Goal: Task Accomplishment & Management: Use online tool/utility

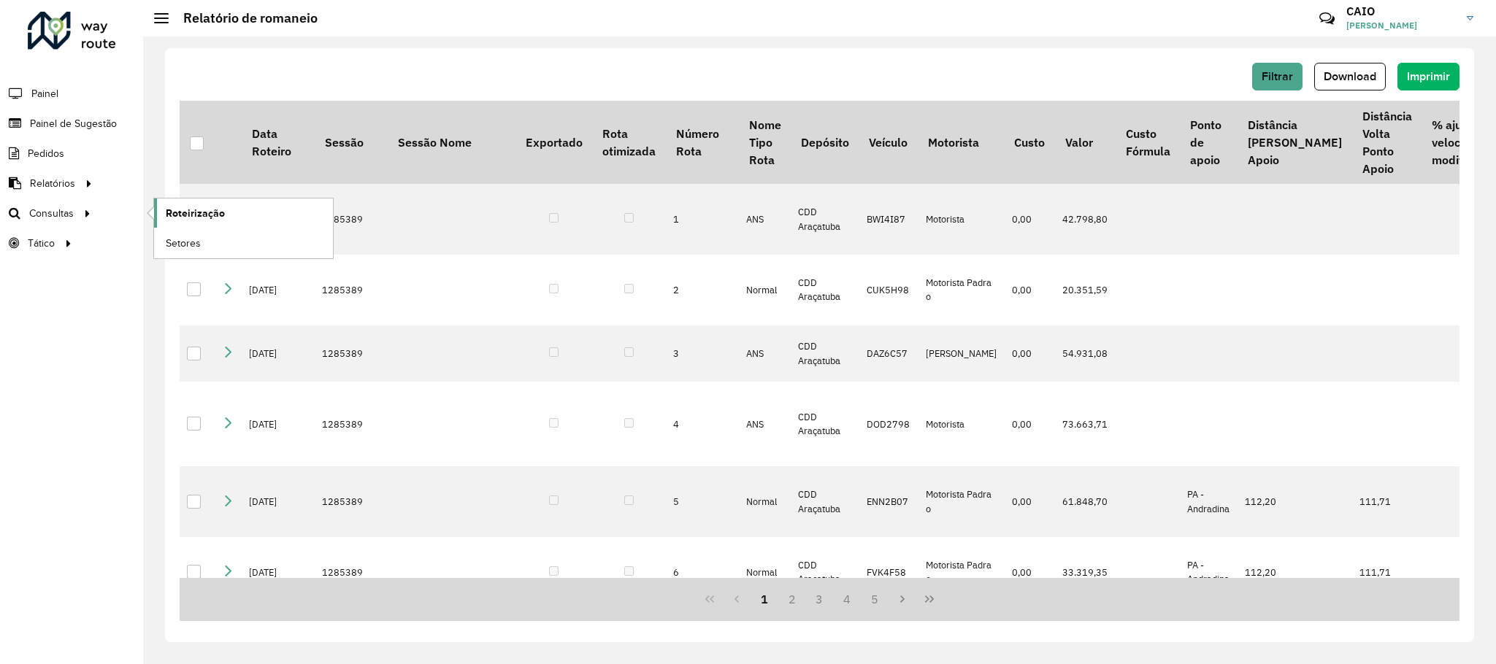
click at [202, 215] on span "Roteirização" at bounding box center [195, 213] width 59 height 15
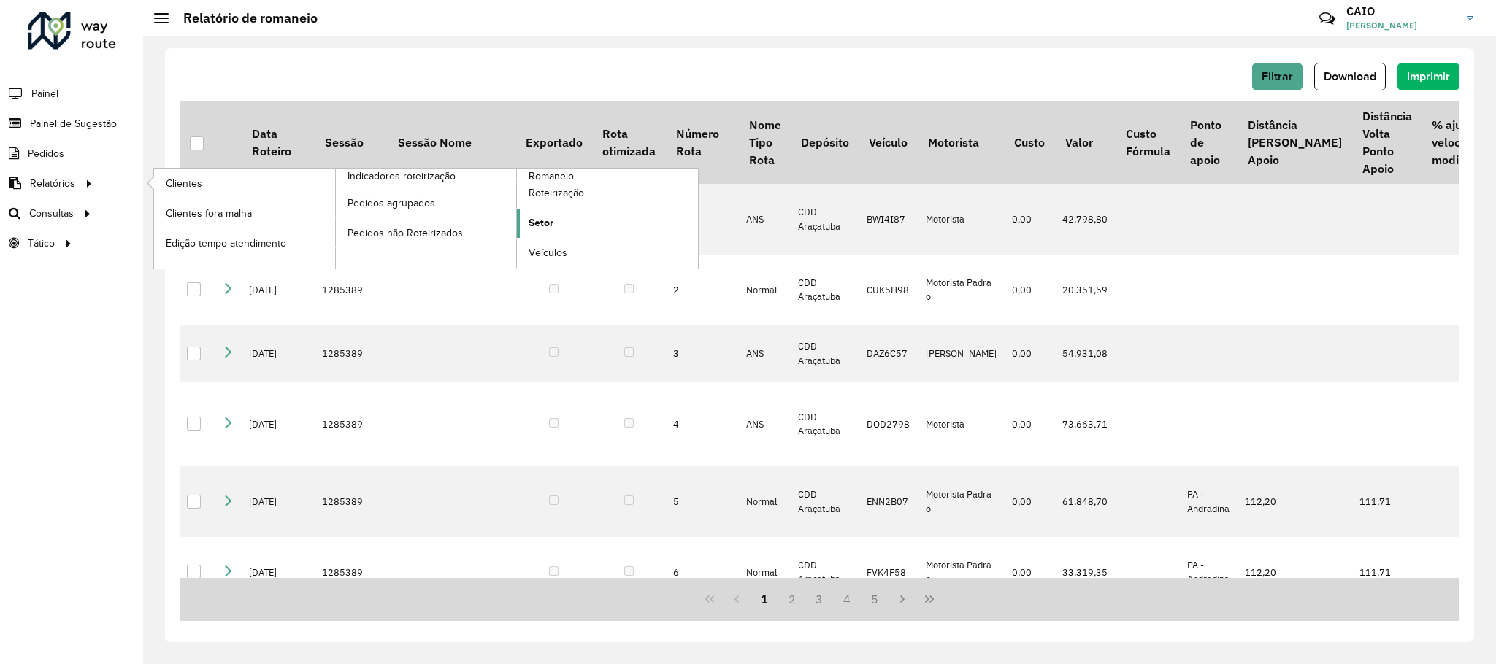
click at [526, 219] on link "Setor" at bounding box center [607, 223] width 181 height 29
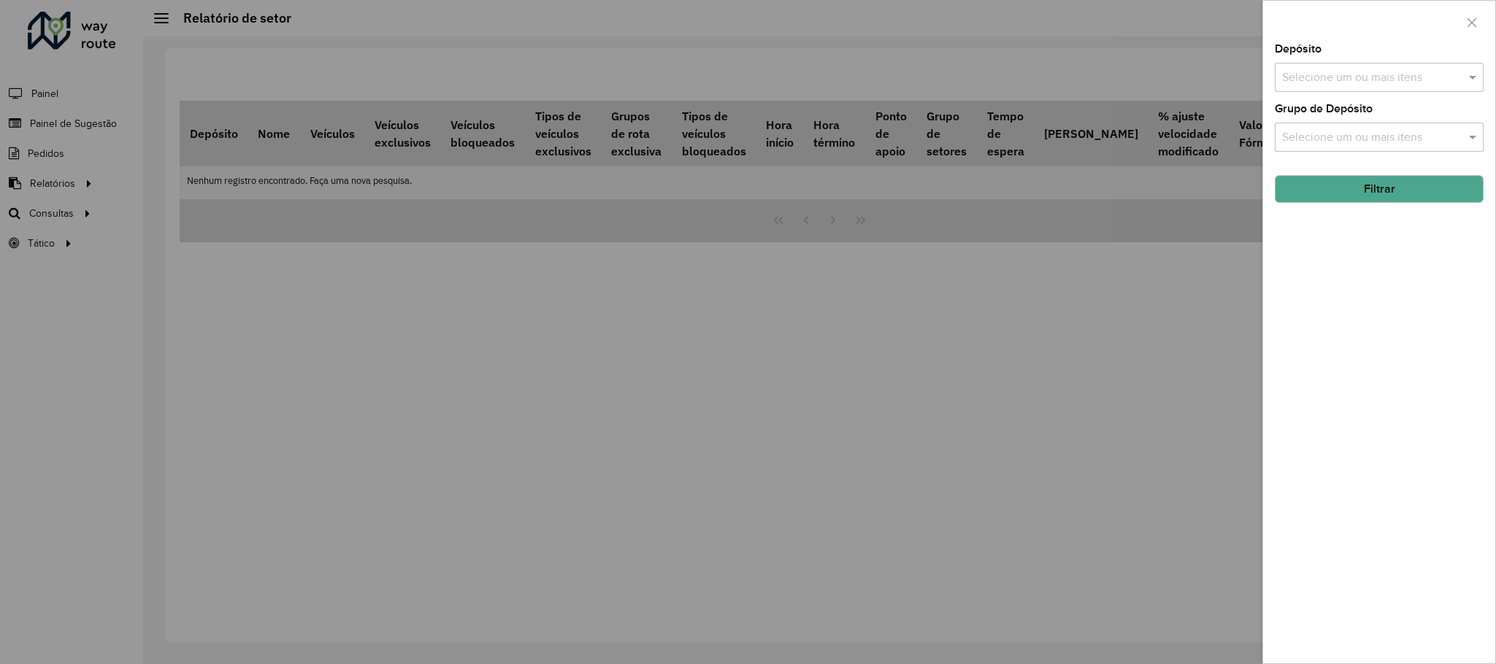
click at [1328, 134] on input "text" at bounding box center [1372, 138] width 187 height 18
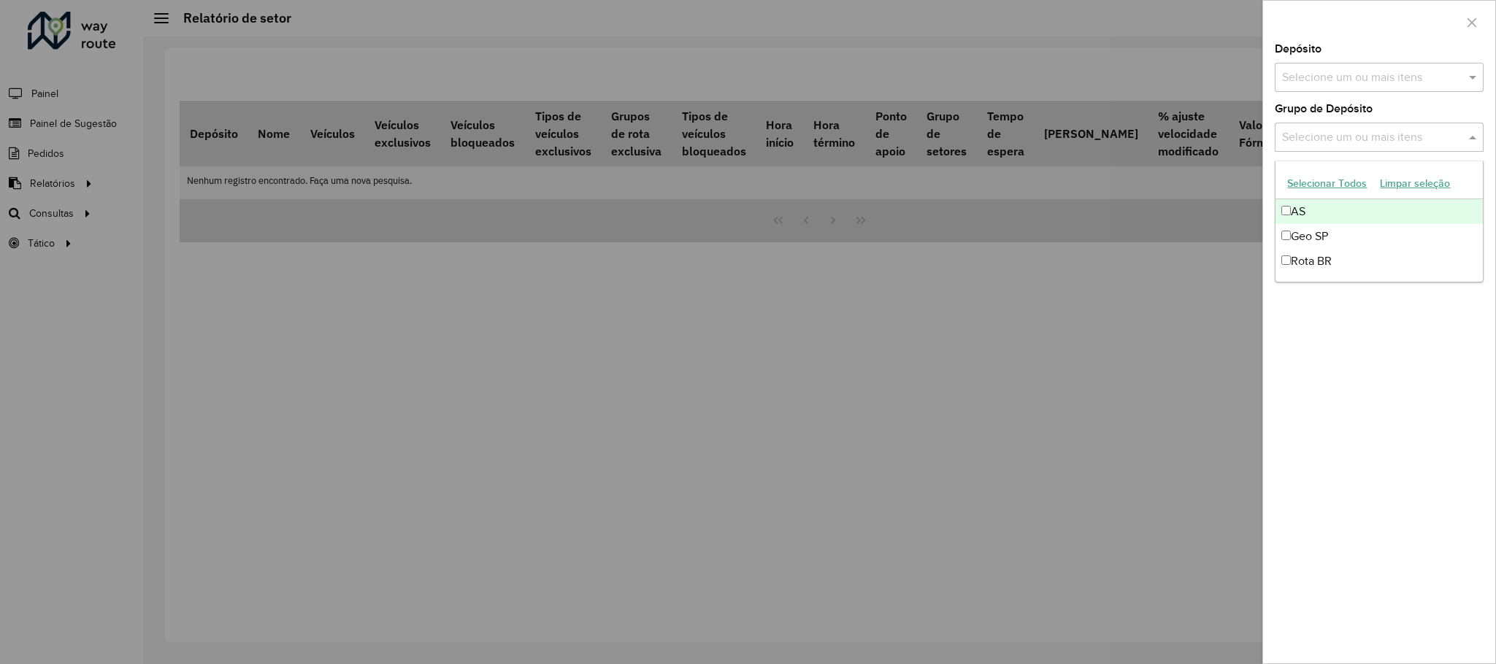
click at [1330, 90] on div "Selecione um ou mais itens" at bounding box center [1379, 77] width 209 height 29
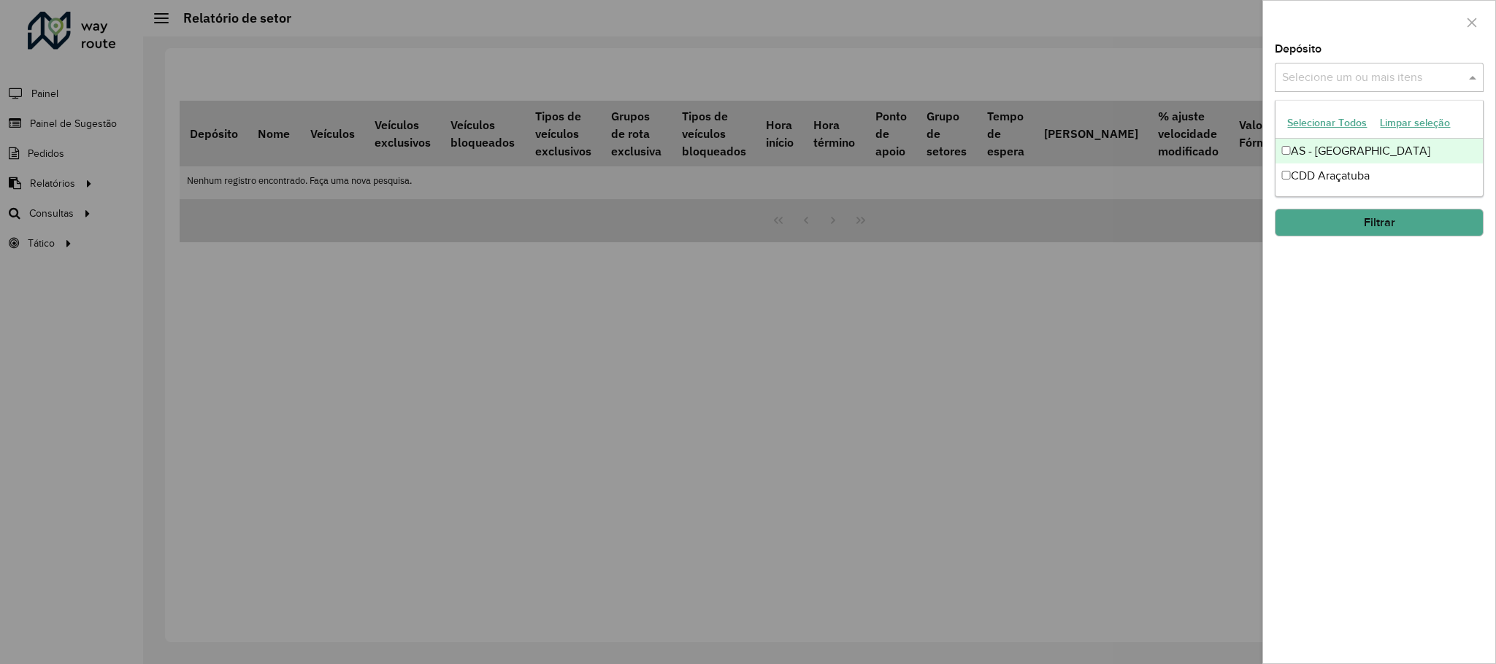
click at [1334, 175] on div "CDD Araçatuba" at bounding box center [1379, 176] width 207 height 25
click at [1368, 220] on button "Filtrar" at bounding box center [1379, 223] width 209 height 28
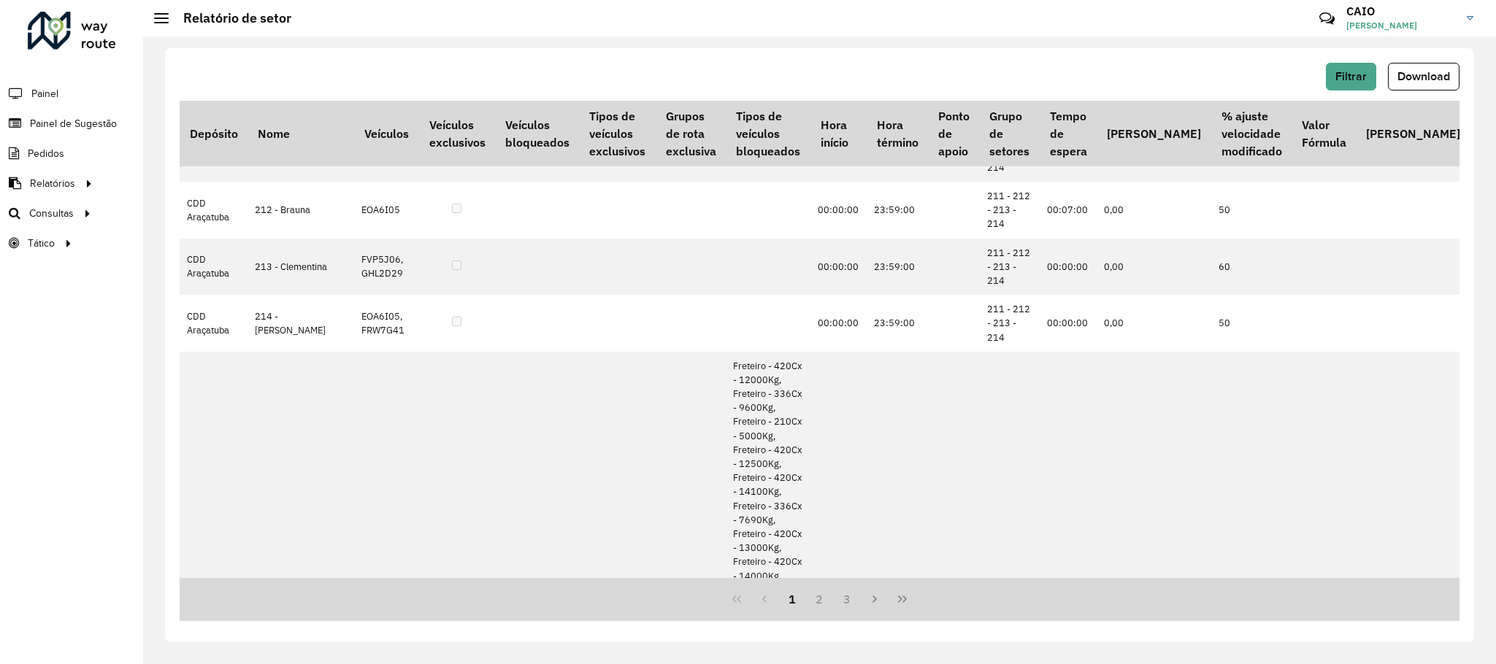
scroll to position [1775, 0]
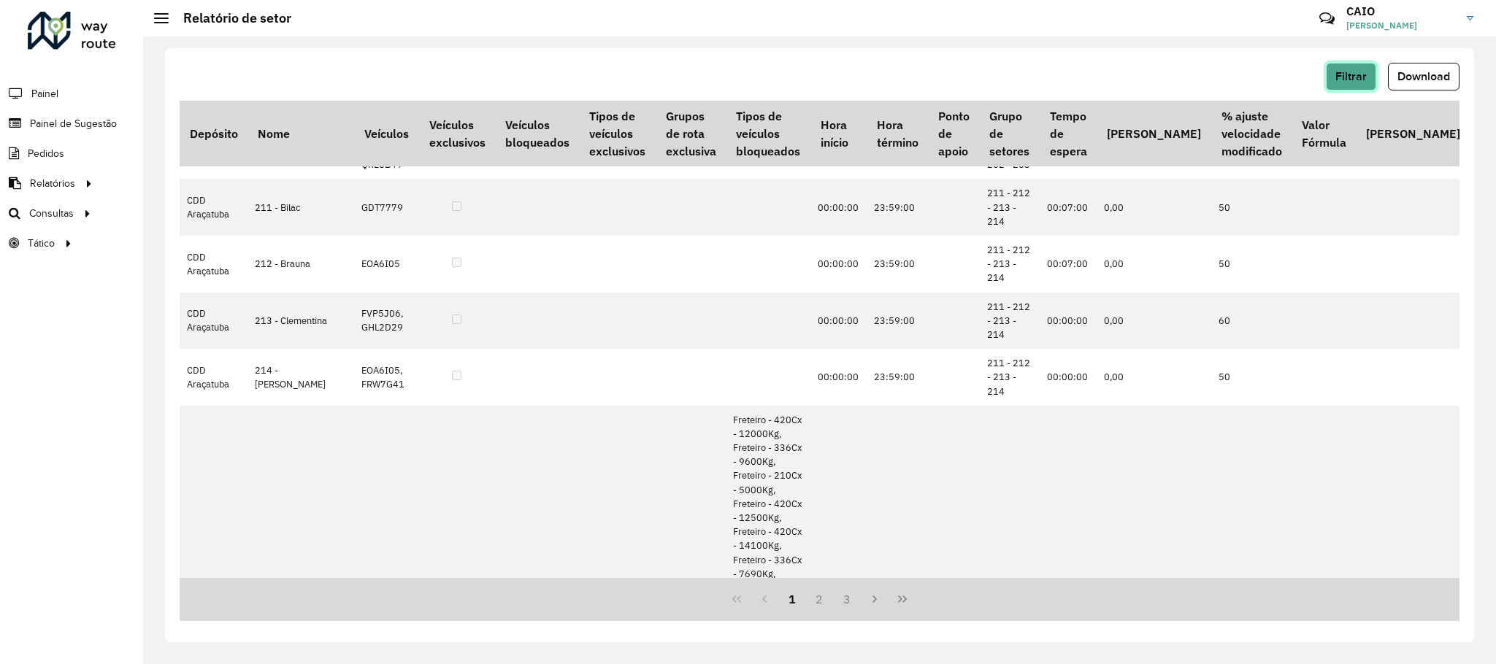
click at [1359, 70] on span "Filtrar" at bounding box center [1351, 76] width 31 height 12
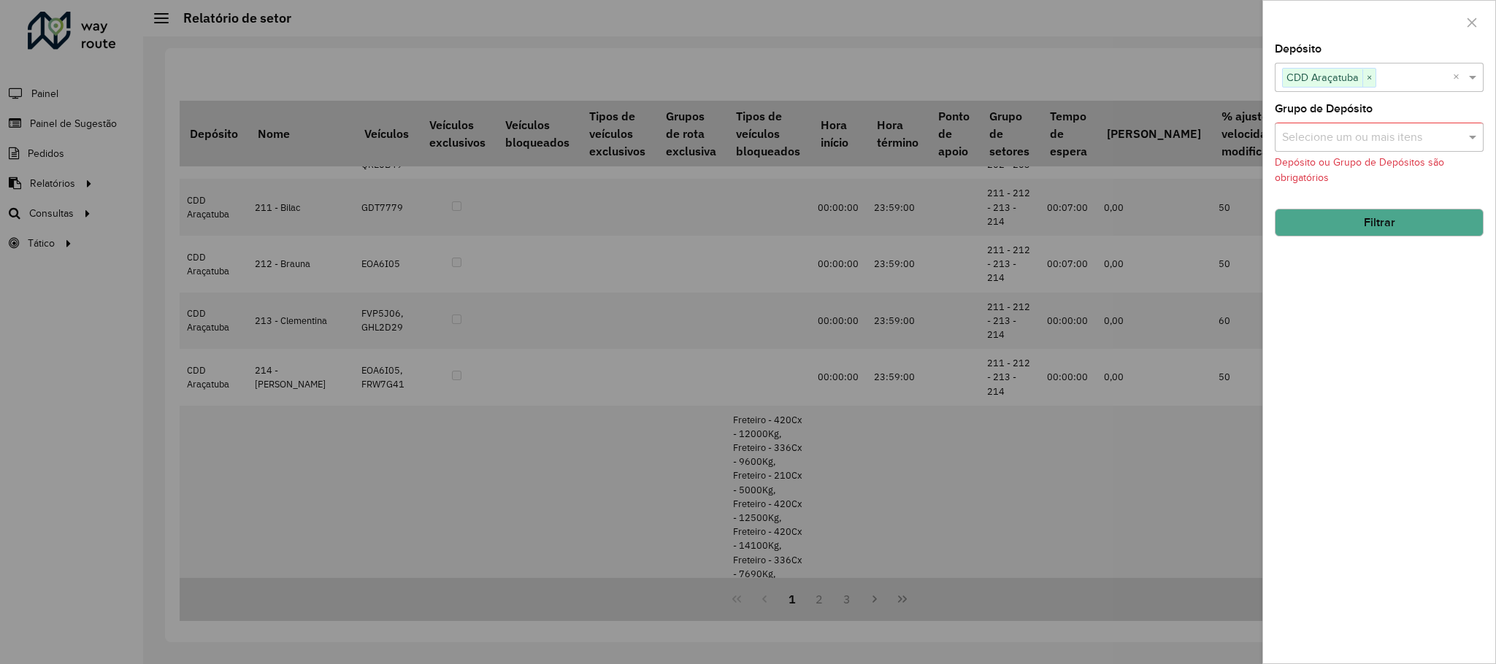
click at [1300, 139] on input "text" at bounding box center [1372, 138] width 187 height 18
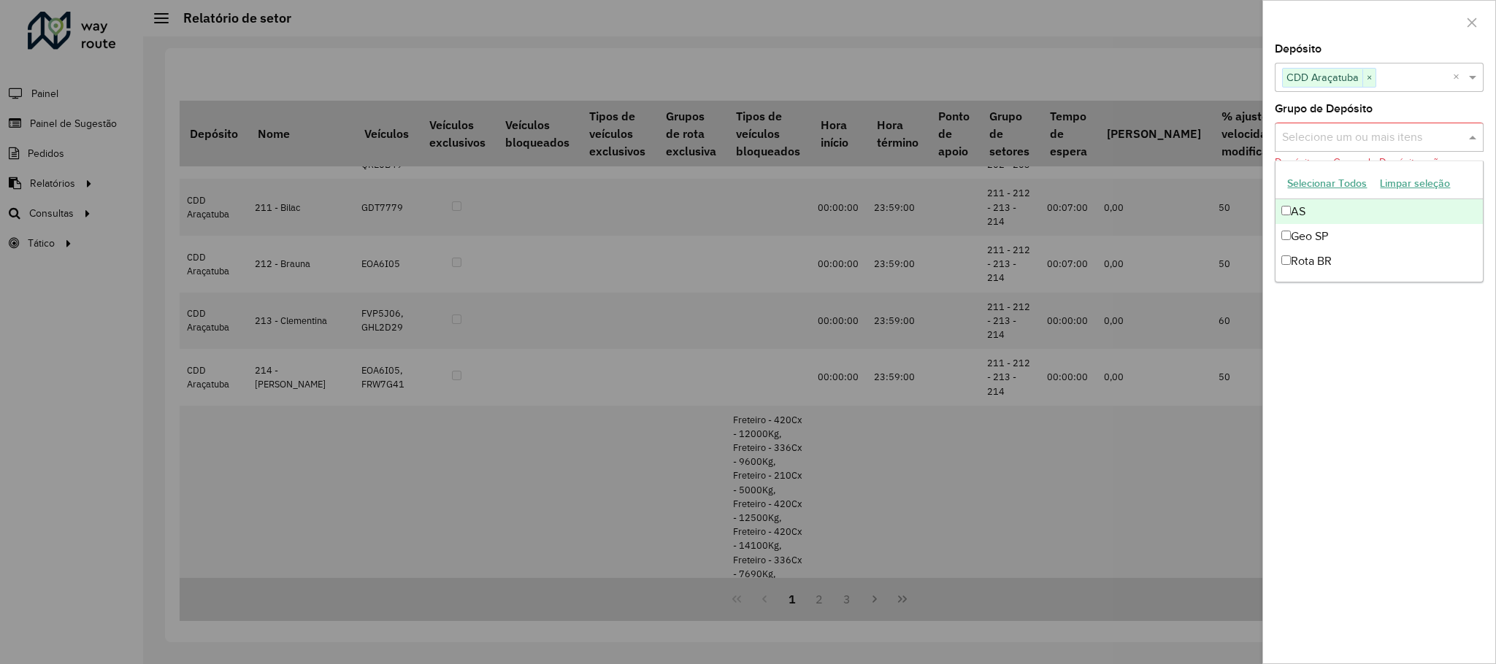
click at [1392, 84] on input "text" at bounding box center [1414, 78] width 77 height 18
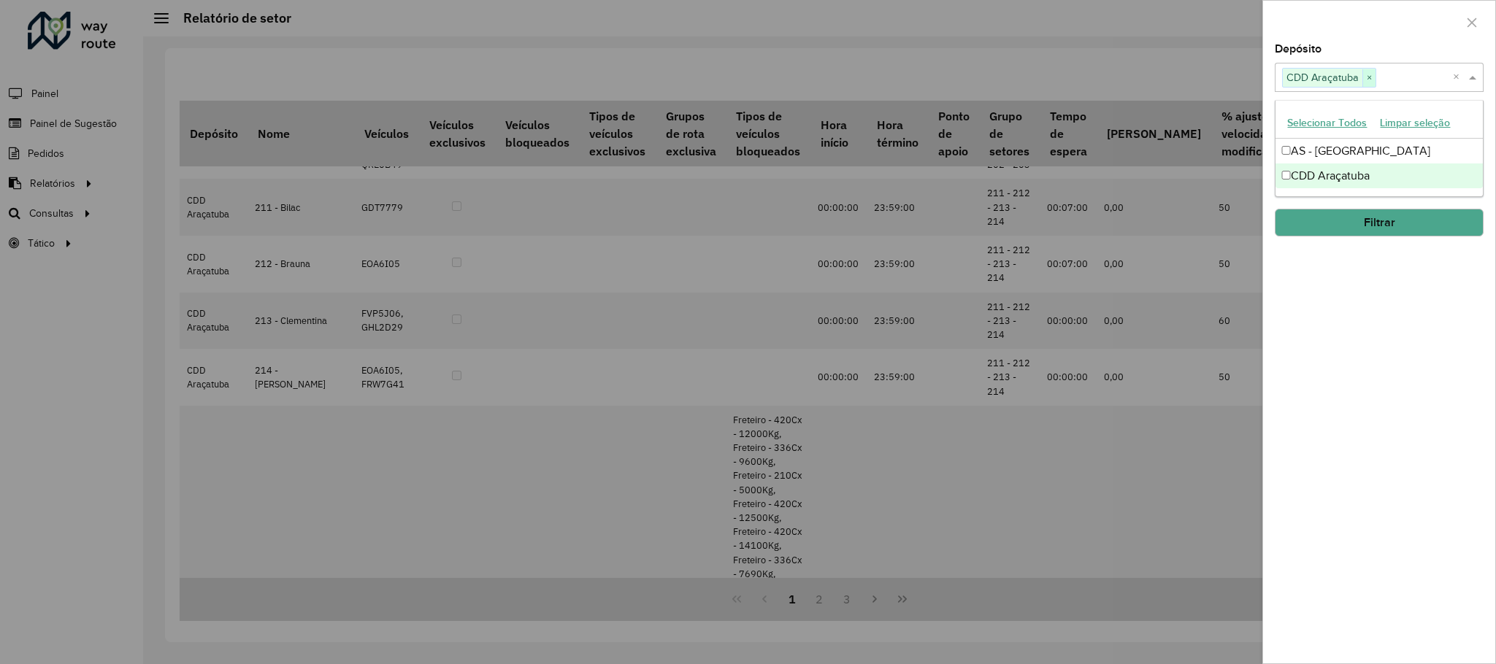
click at [1363, 75] on span "×" at bounding box center [1369, 78] width 13 height 18
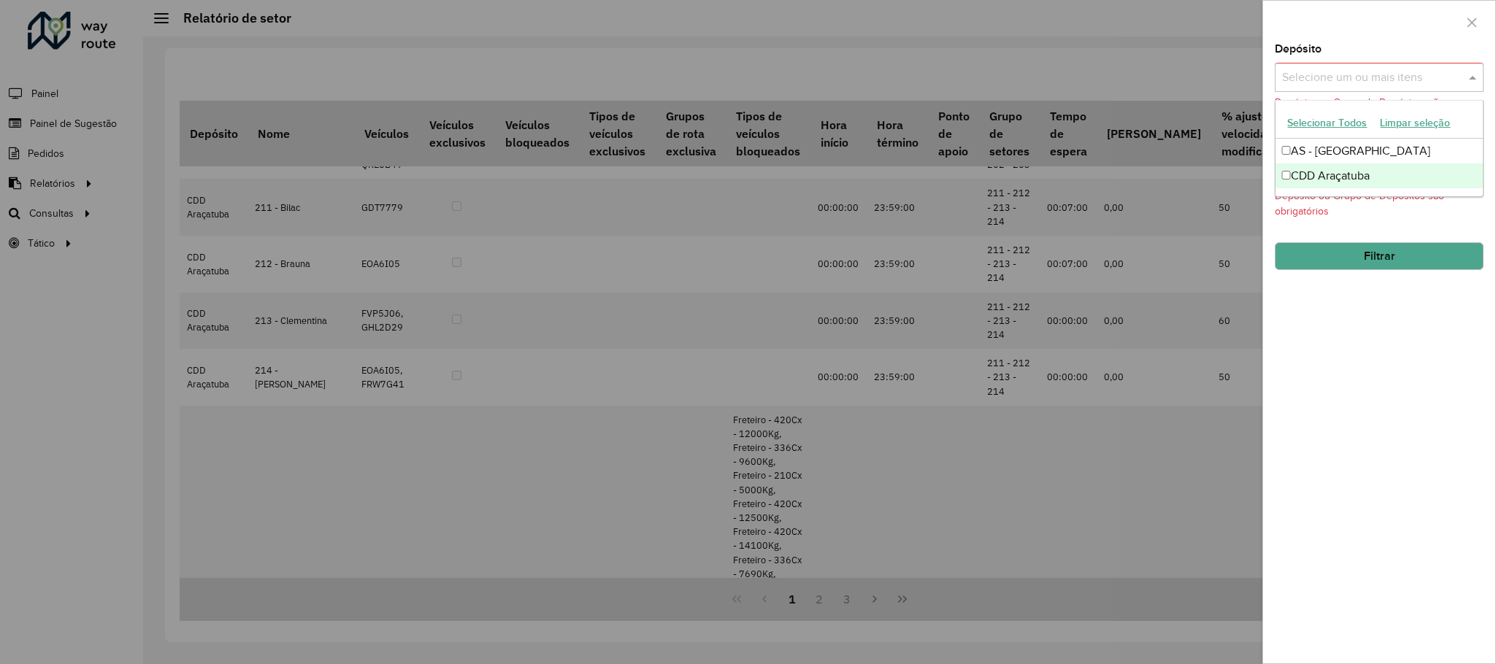
click at [456, 58] on div at bounding box center [748, 332] width 1496 height 664
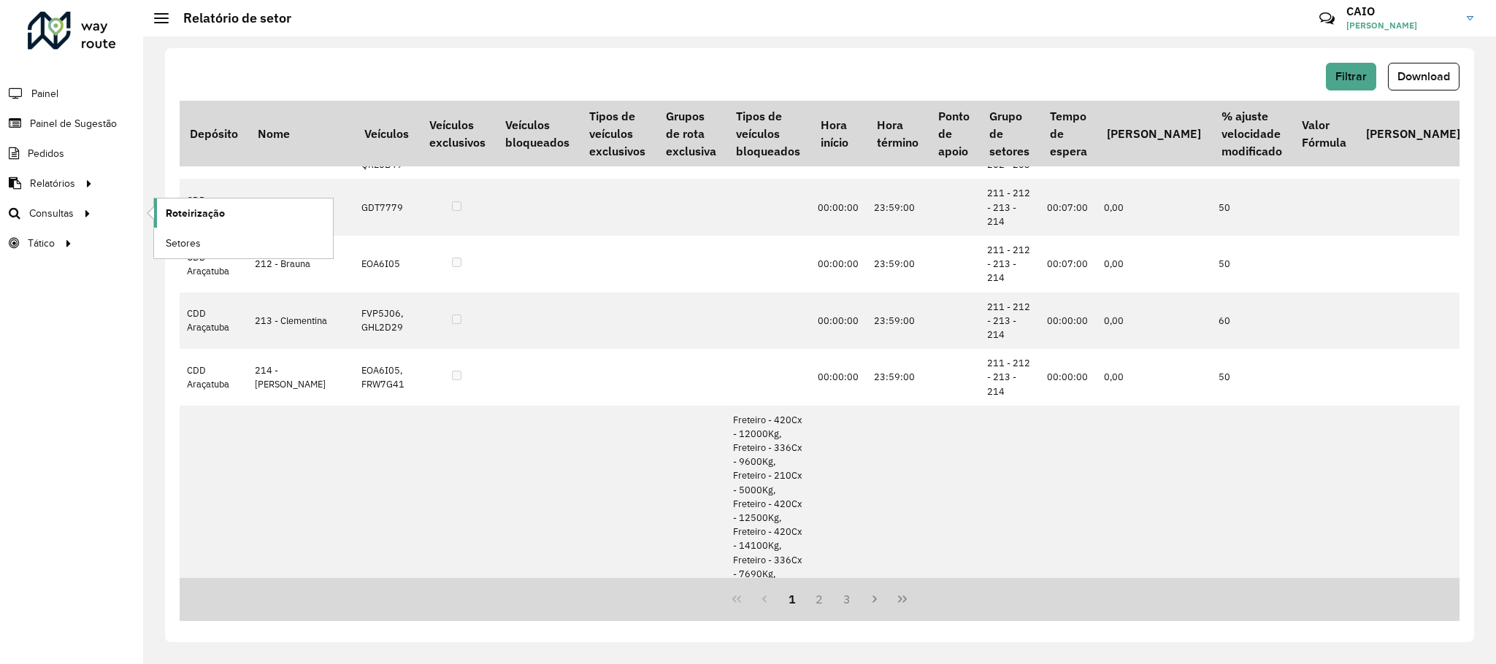
click at [207, 224] on link "Roteirização" at bounding box center [243, 213] width 179 height 29
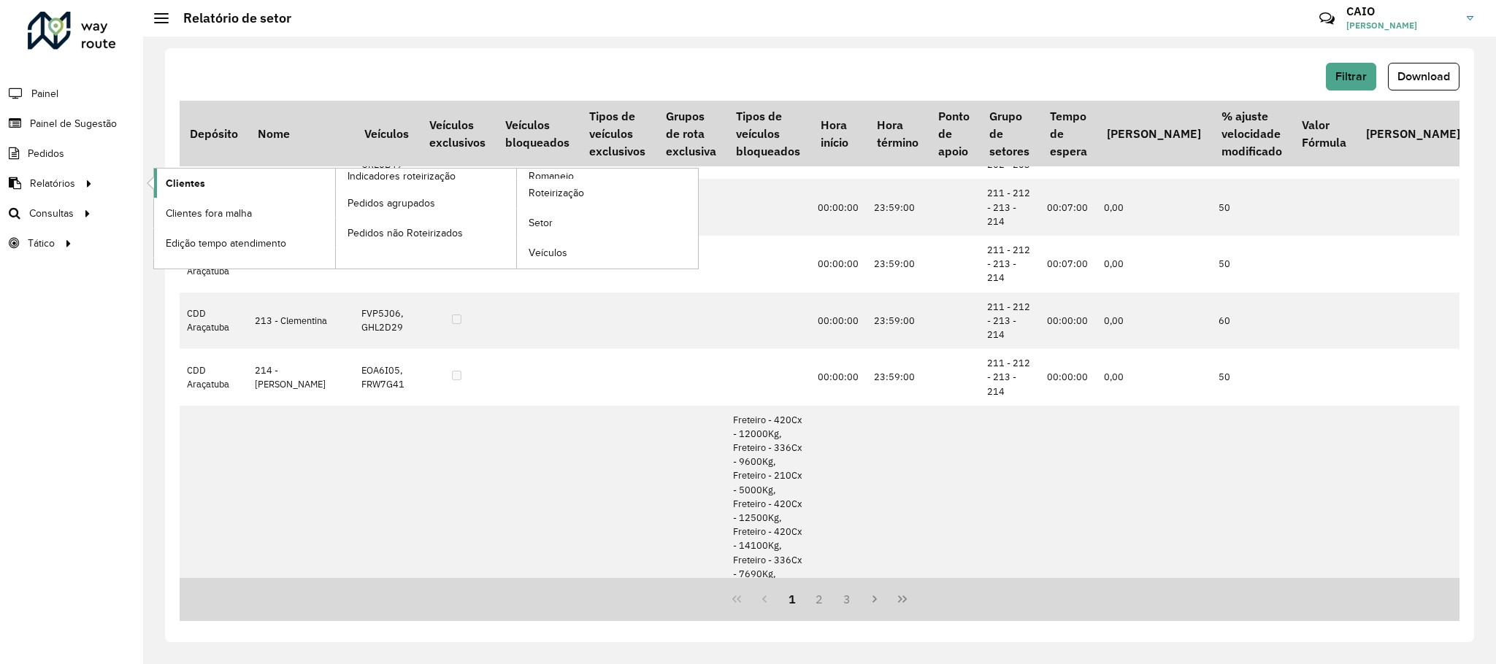
click at [202, 189] on span "Clientes" at bounding box center [185, 183] width 39 height 15
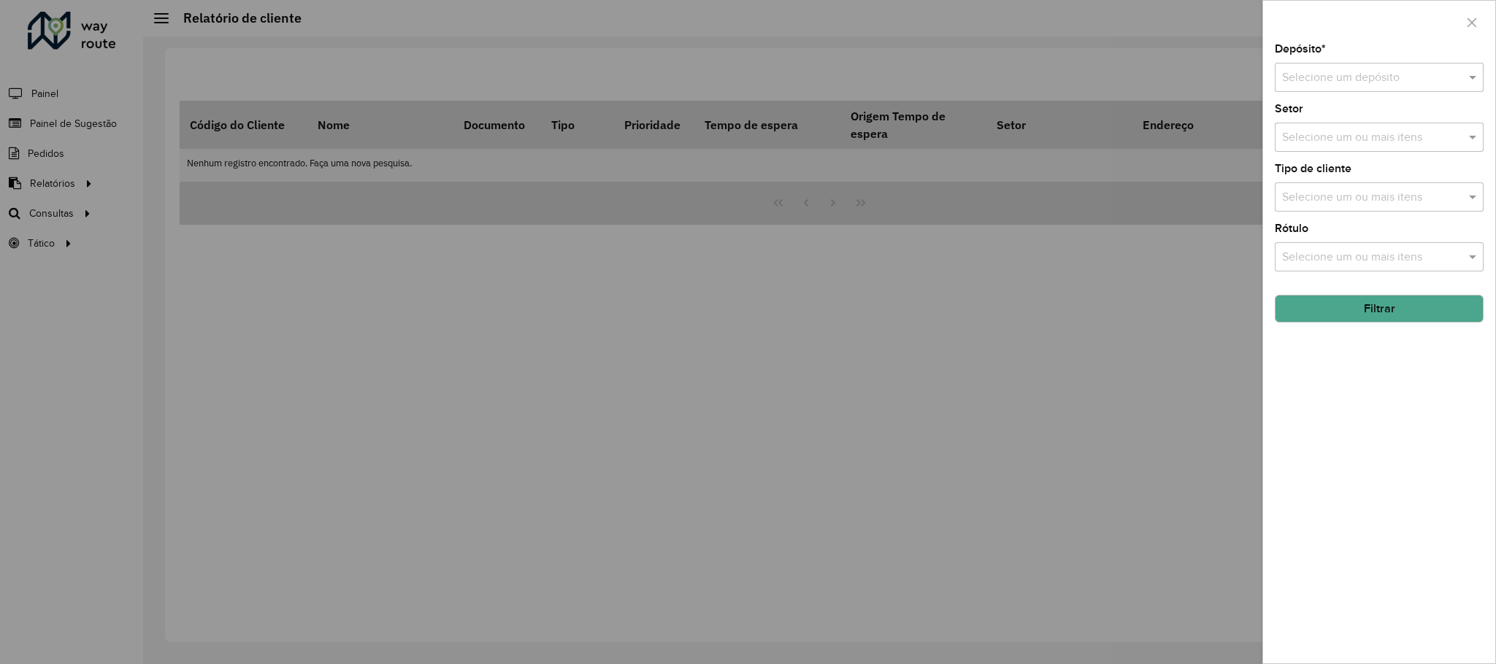
click at [1409, 75] on input "text" at bounding box center [1364, 78] width 165 height 18
click at [1352, 140] on span "CDD Araçatuba" at bounding box center [1321, 145] width 79 height 12
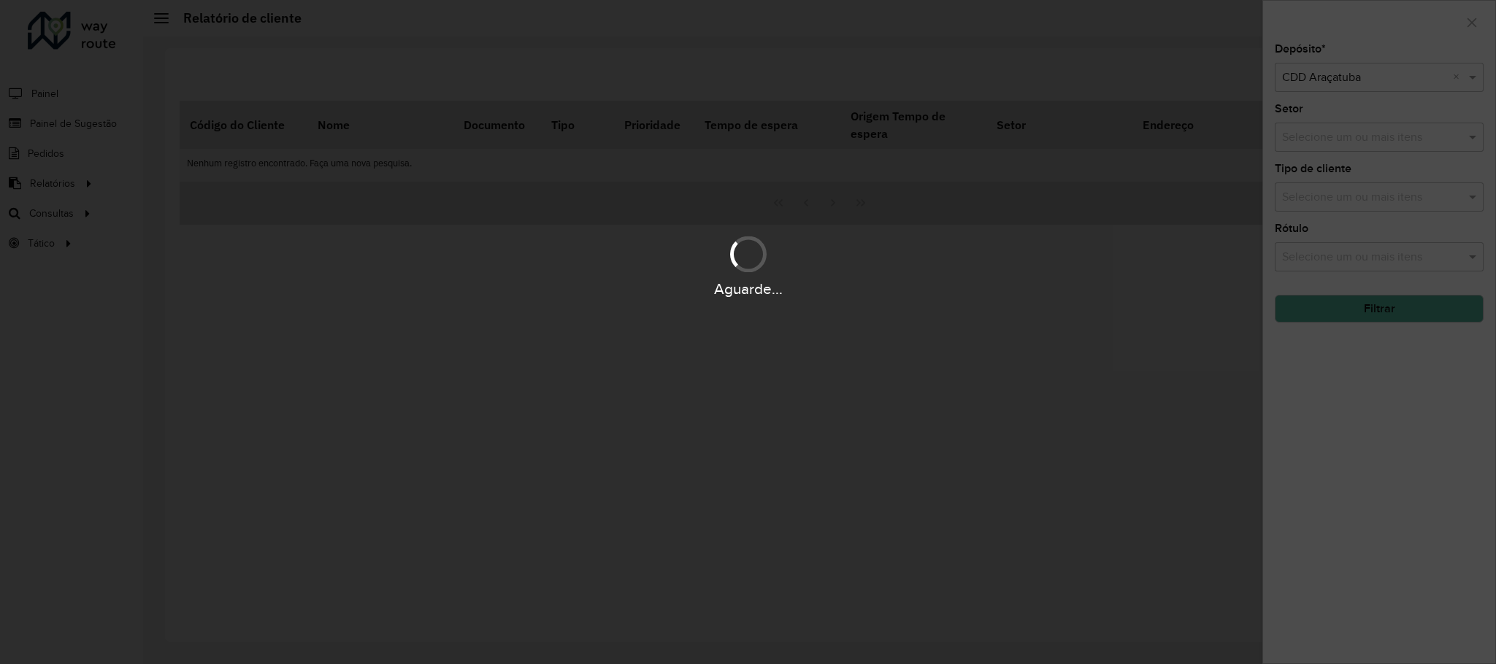
click at [1336, 148] on div "Aguarde..." at bounding box center [748, 332] width 1496 height 664
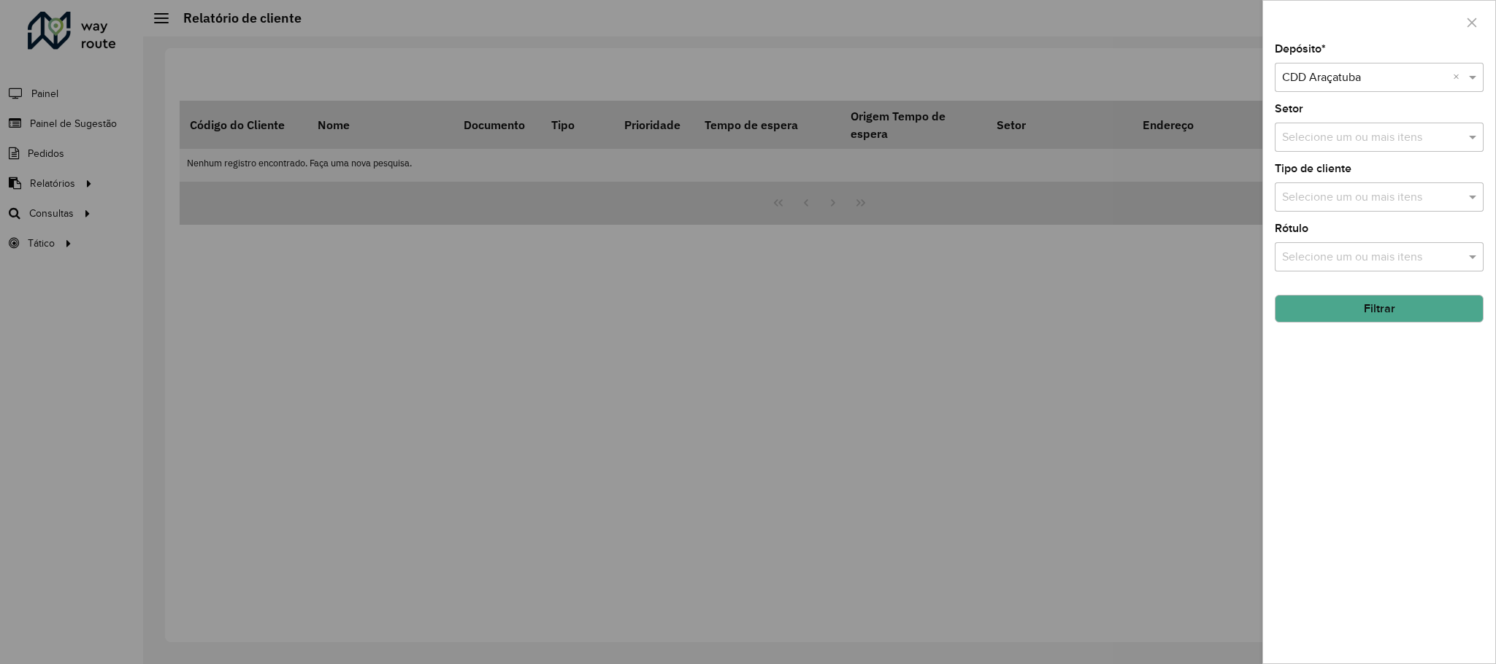
click at [1333, 145] on input "text" at bounding box center [1372, 138] width 187 height 18
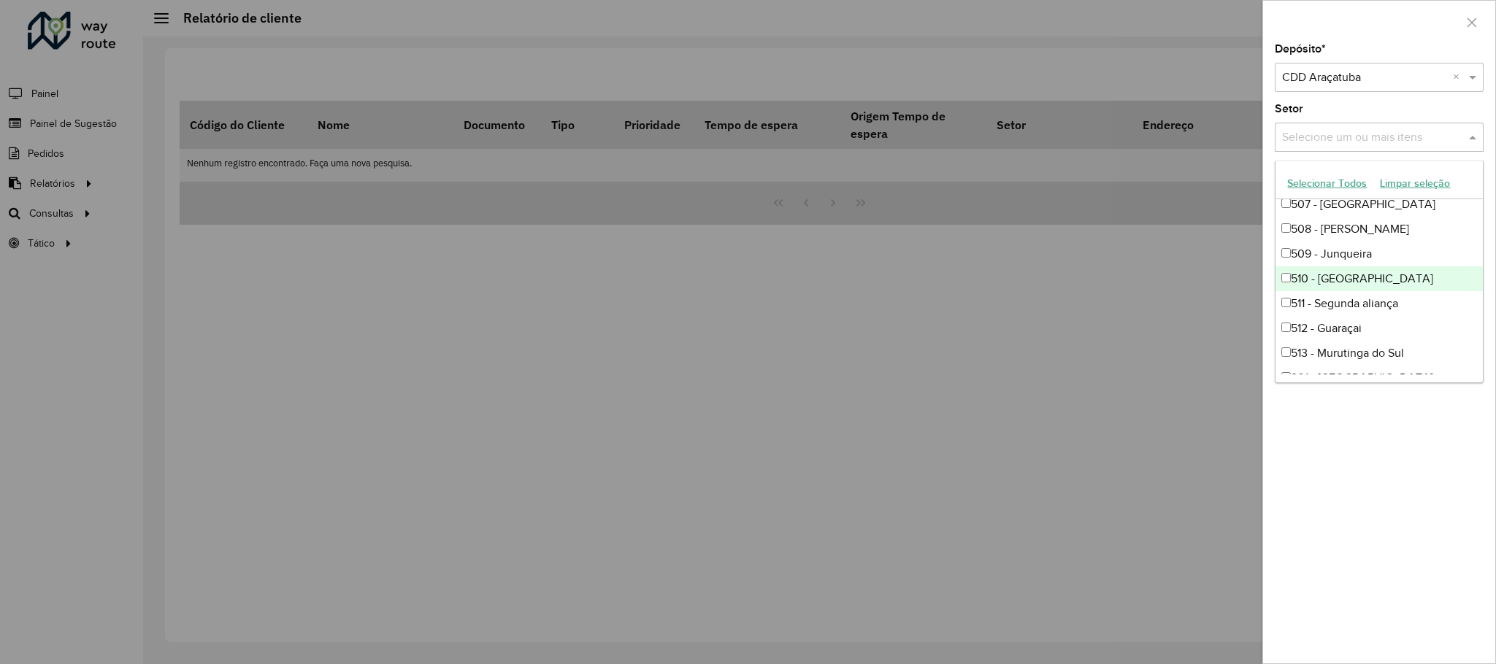
scroll to position [942, 0]
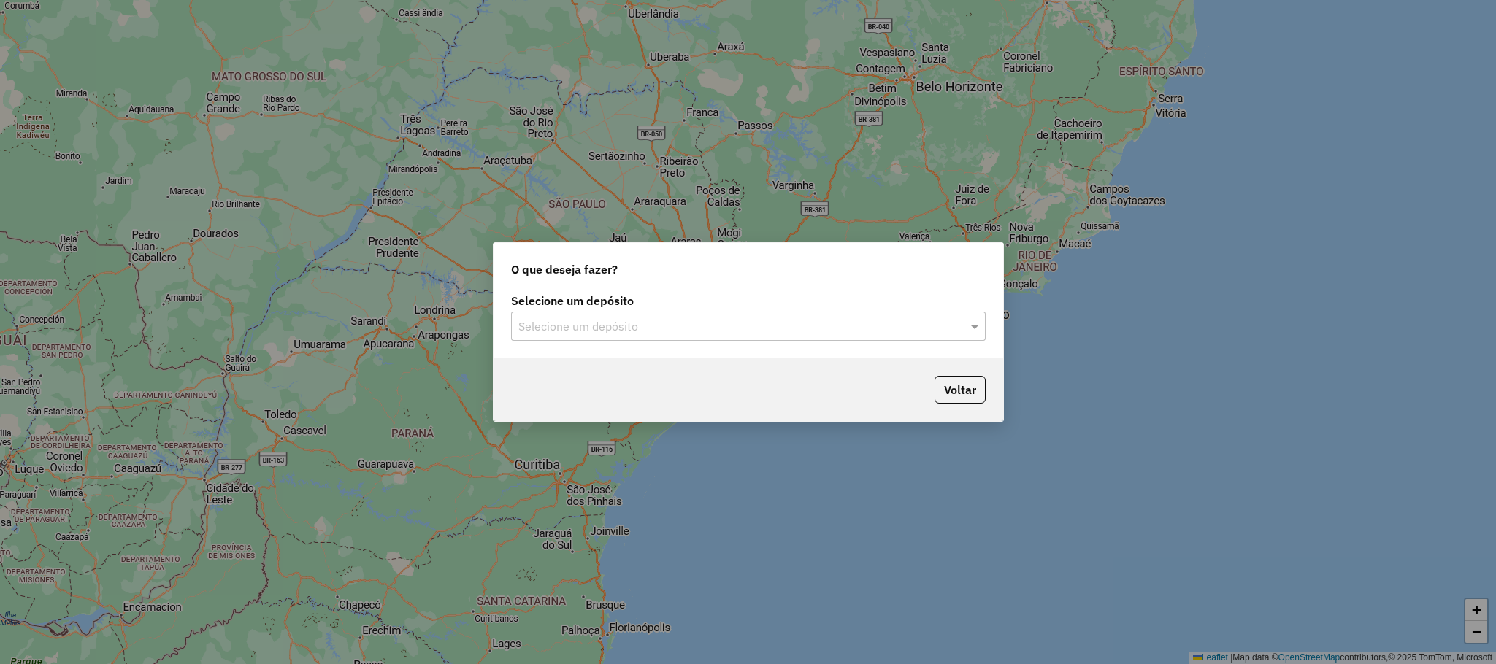
click at [711, 320] on input "text" at bounding box center [733, 327] width 431 height 18
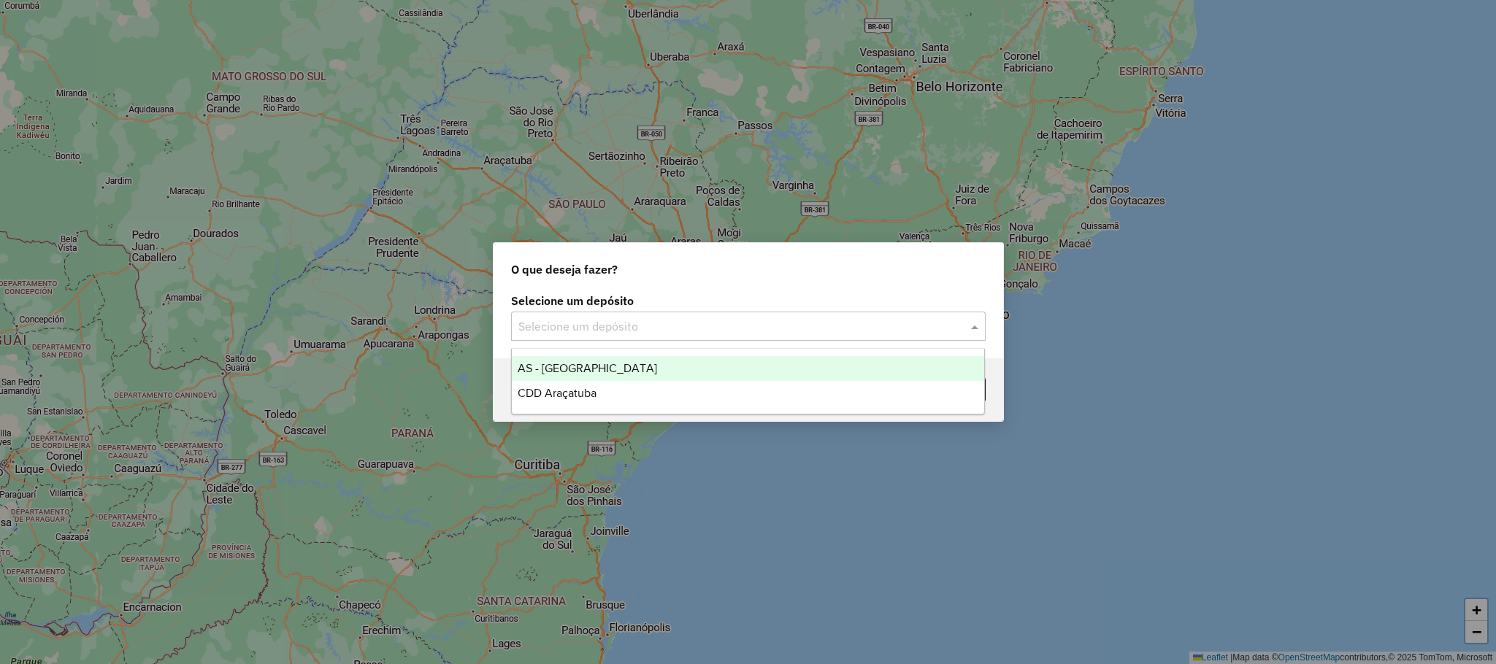
click at [638, 384] on div "CDD Araçatuba" at bounding box center [748, 393] width 472 height 25
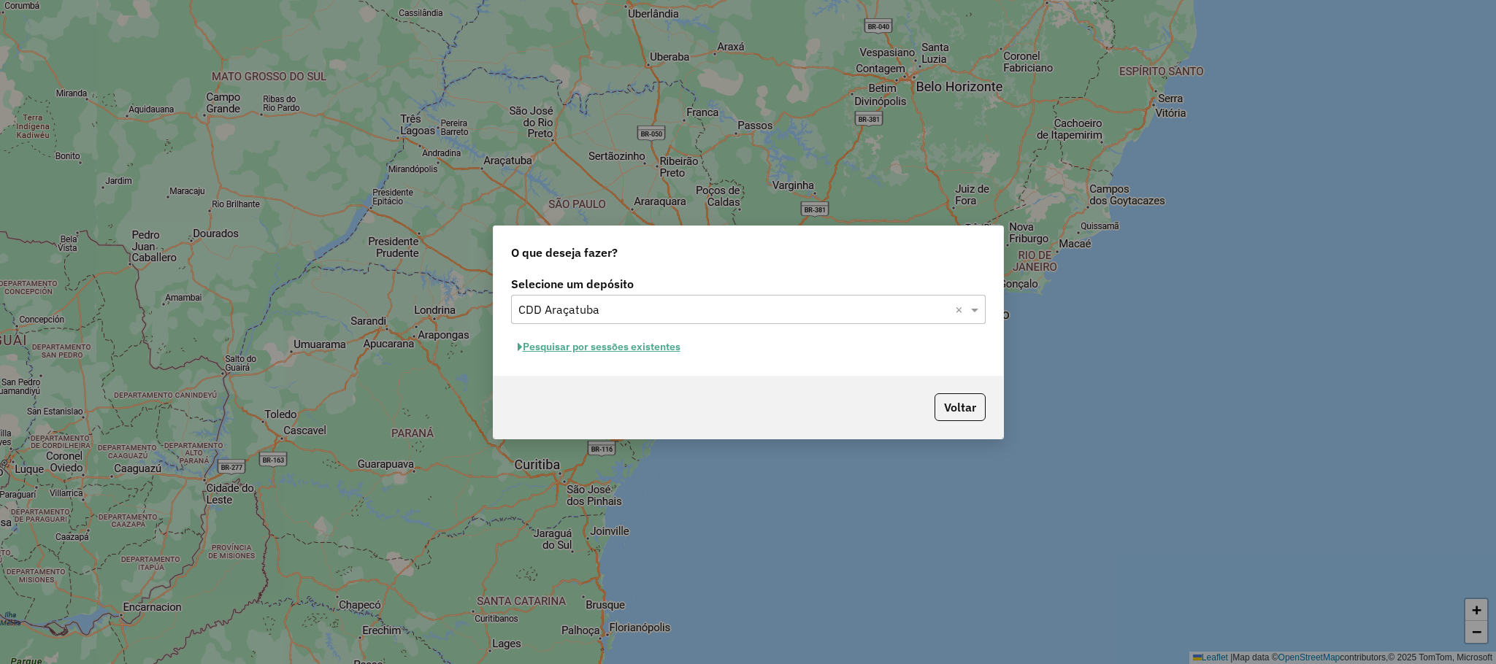
click at [567, 349] on button "Pesquisar por sessões existentes" at bounding box center [599, 347] width 176 height 23
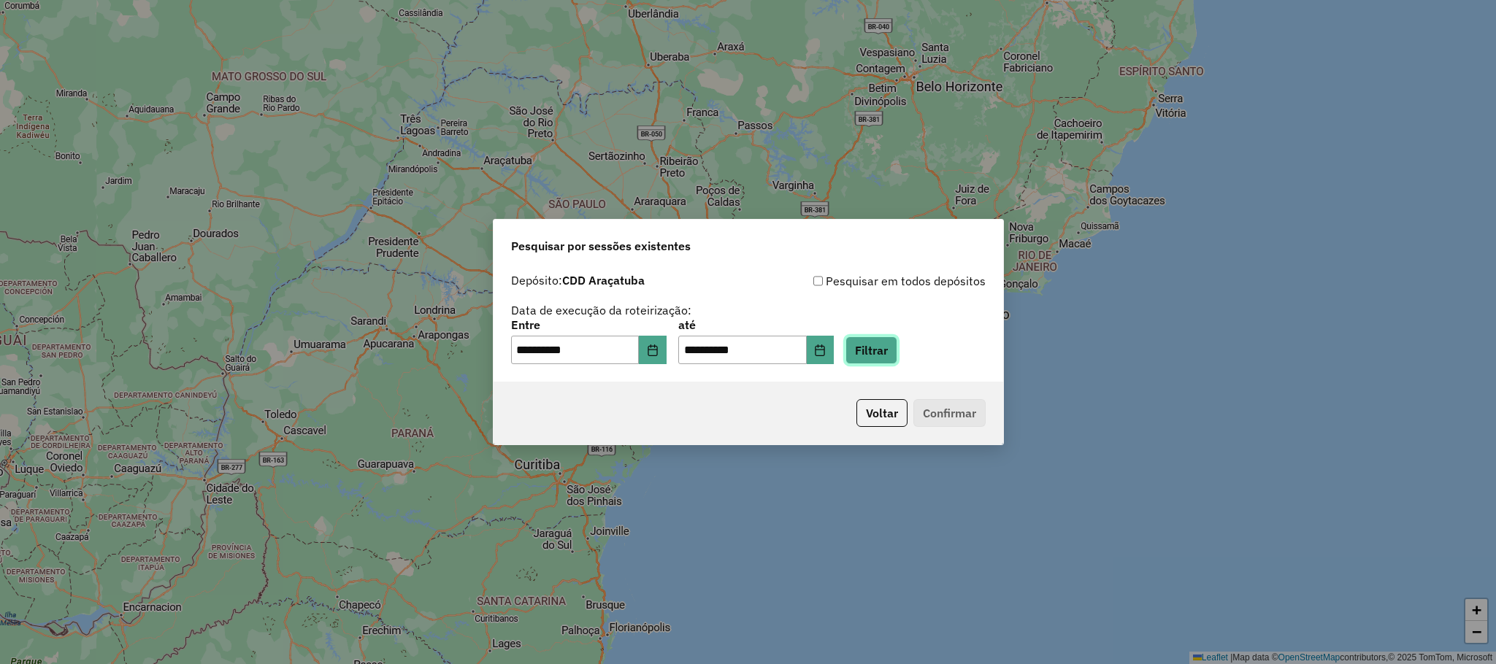
click at [885, 356] on button "Filtrar" at bounding box center [872, 351] width 52 height 28
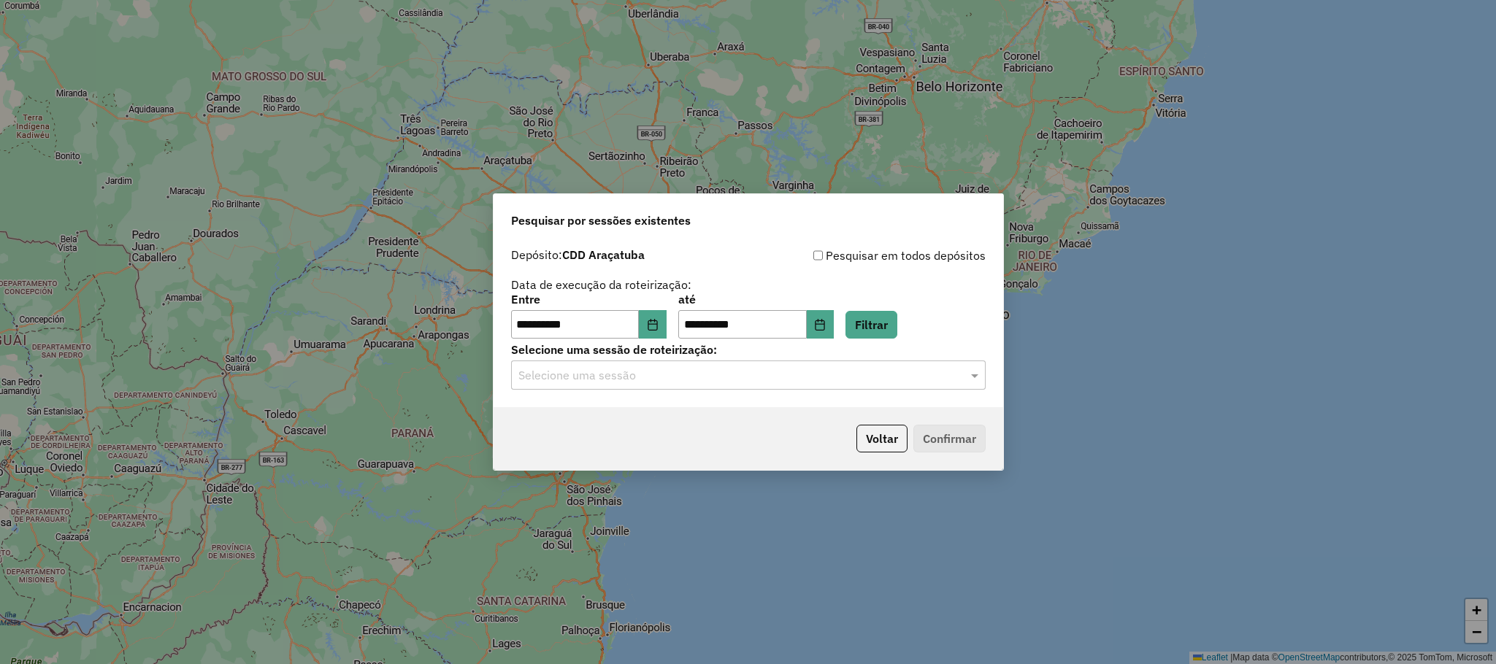
click at [851, 381] on input "text" at bounding box center [733, 376] width 431 height 18
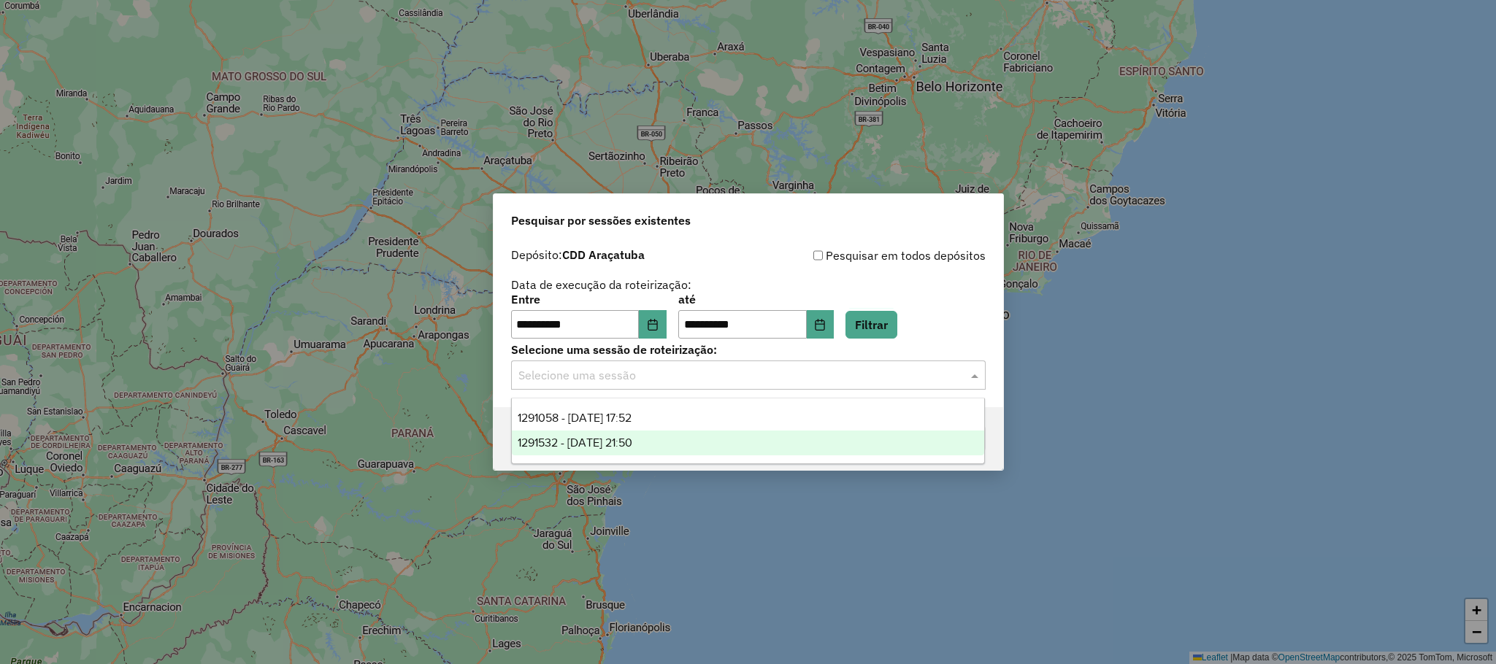
click at [702, 448] on div "1291532 - 09/10/2025 21:50" at bounding box center [748, 443] width 472 height 25
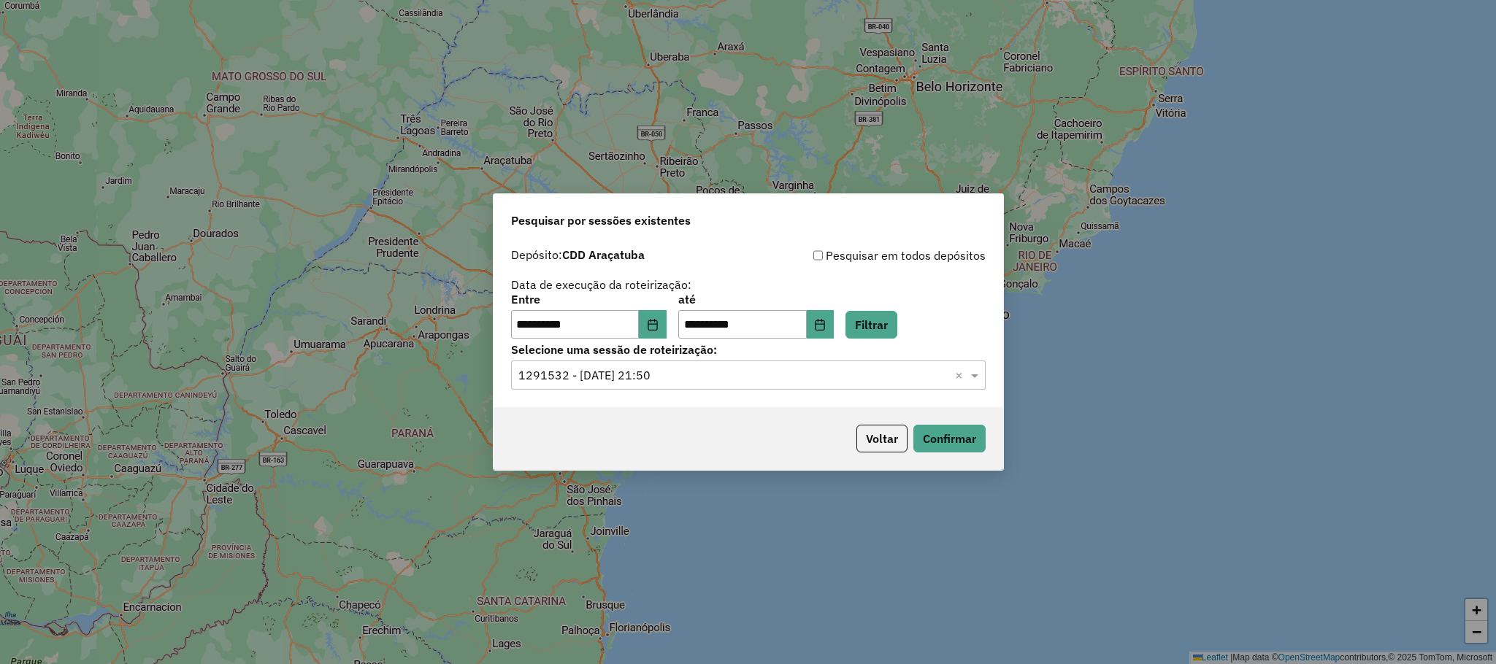
click at [769, 381] on input "text" at bounding box center [733, 376] width 431 height 18
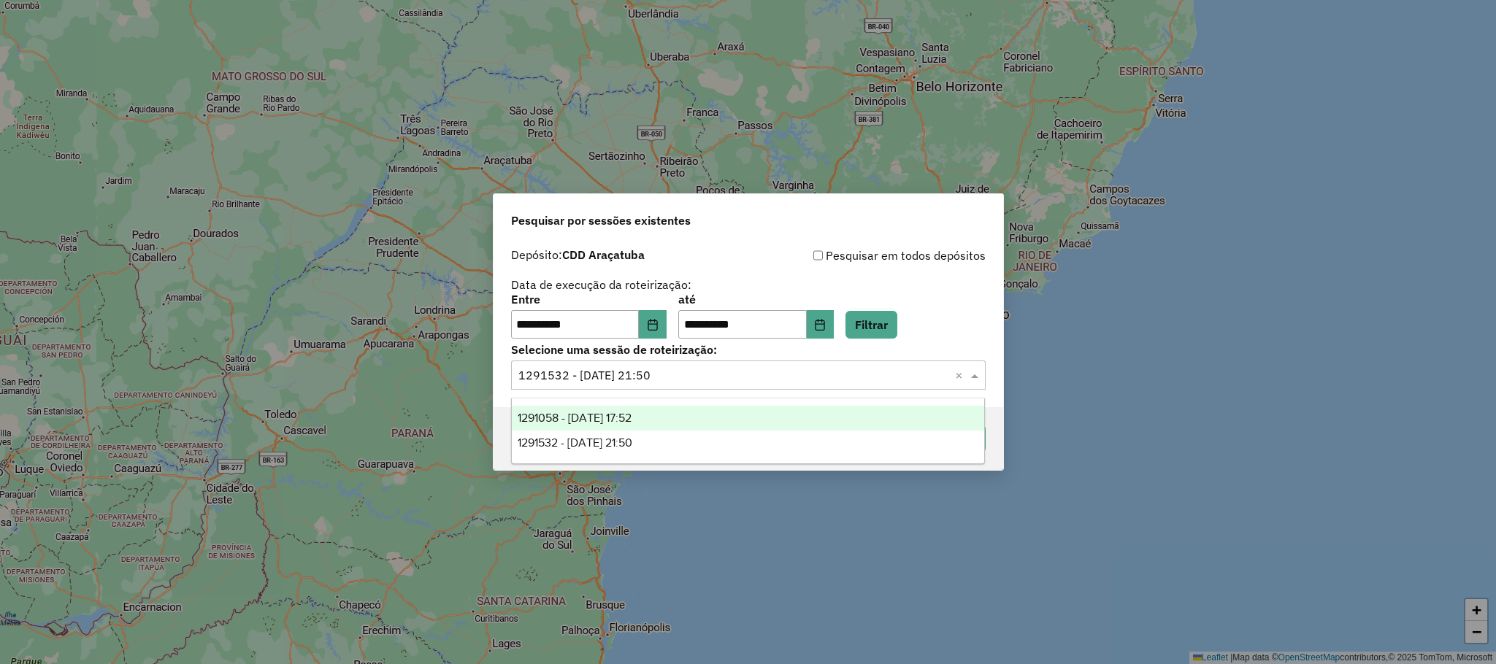
click at [705, 423] on div "1291058 - 09/10/2025 17:52" at bounding box center [748, 418] width 472 height 25
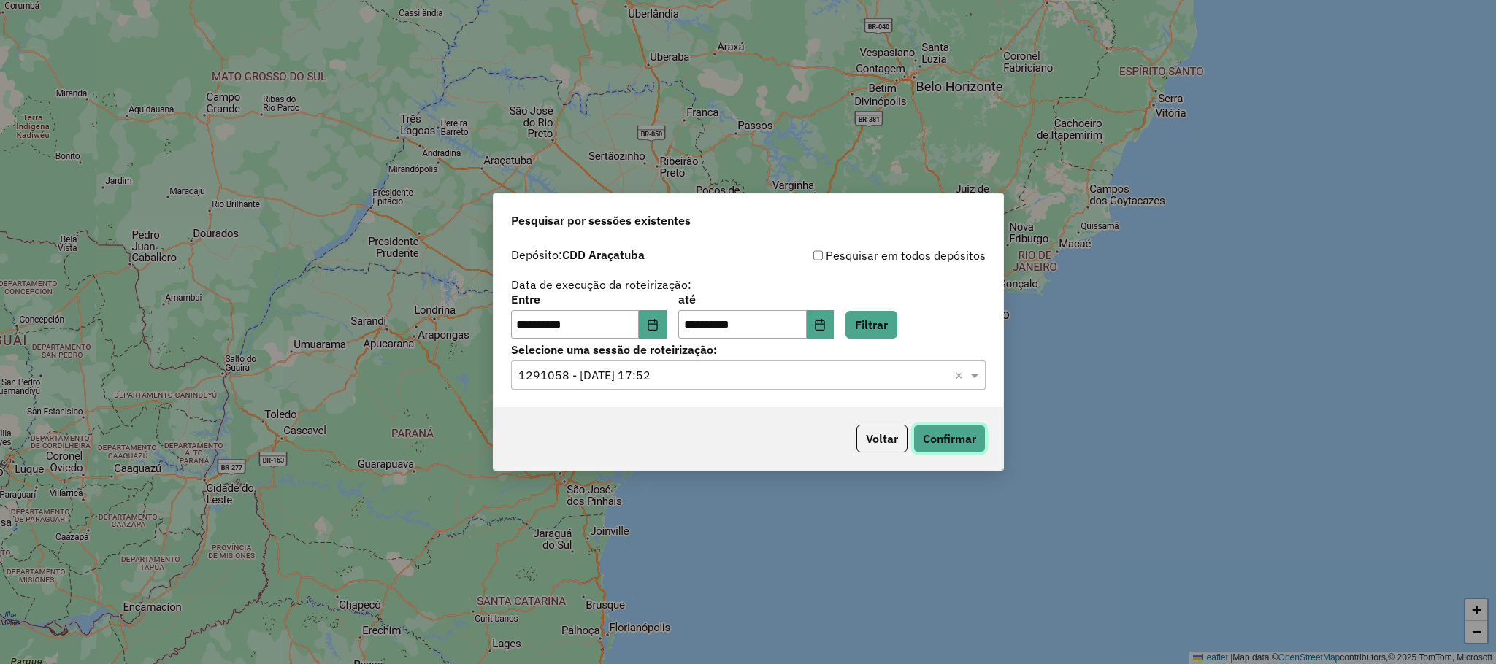
click at [916, 436] on button "Confirmar" at bounding box center [950, 439] width 72 height 28
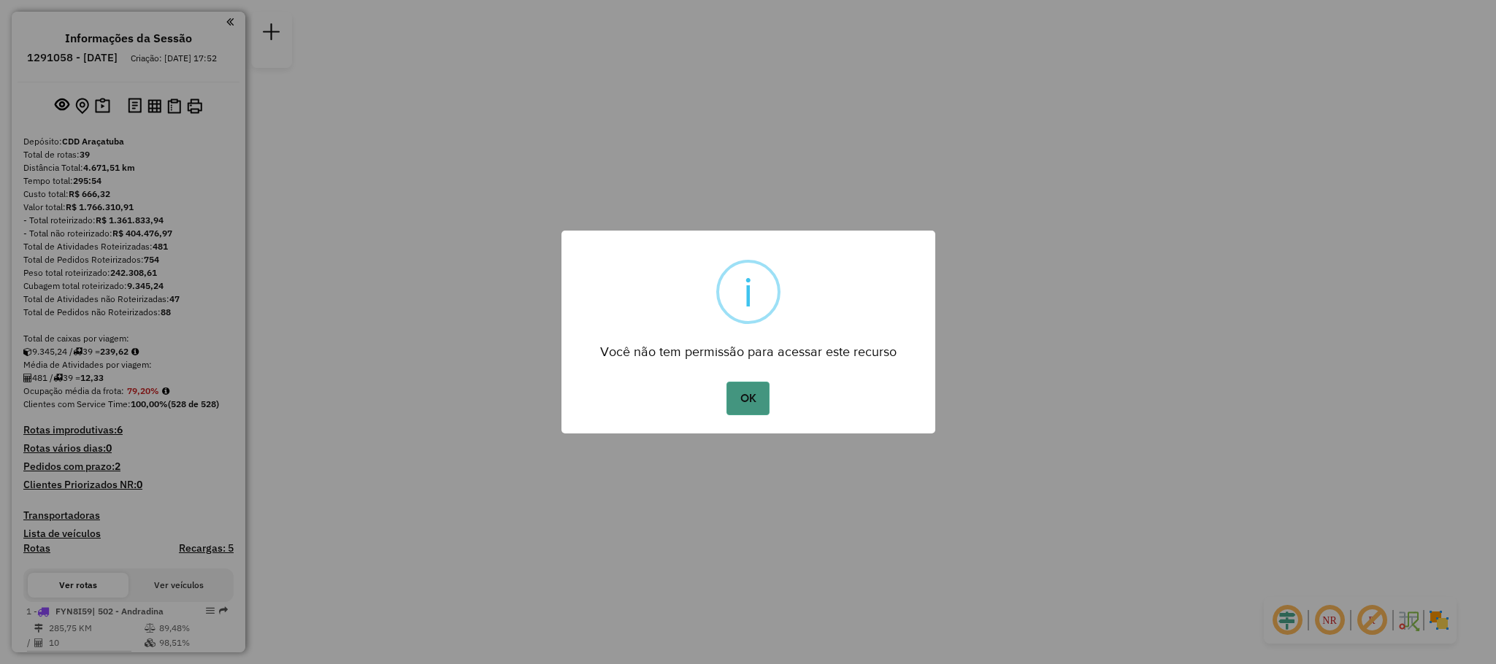
click at [743, 390] on button "OK" at bounding box center [748, 399] width 43 height 34
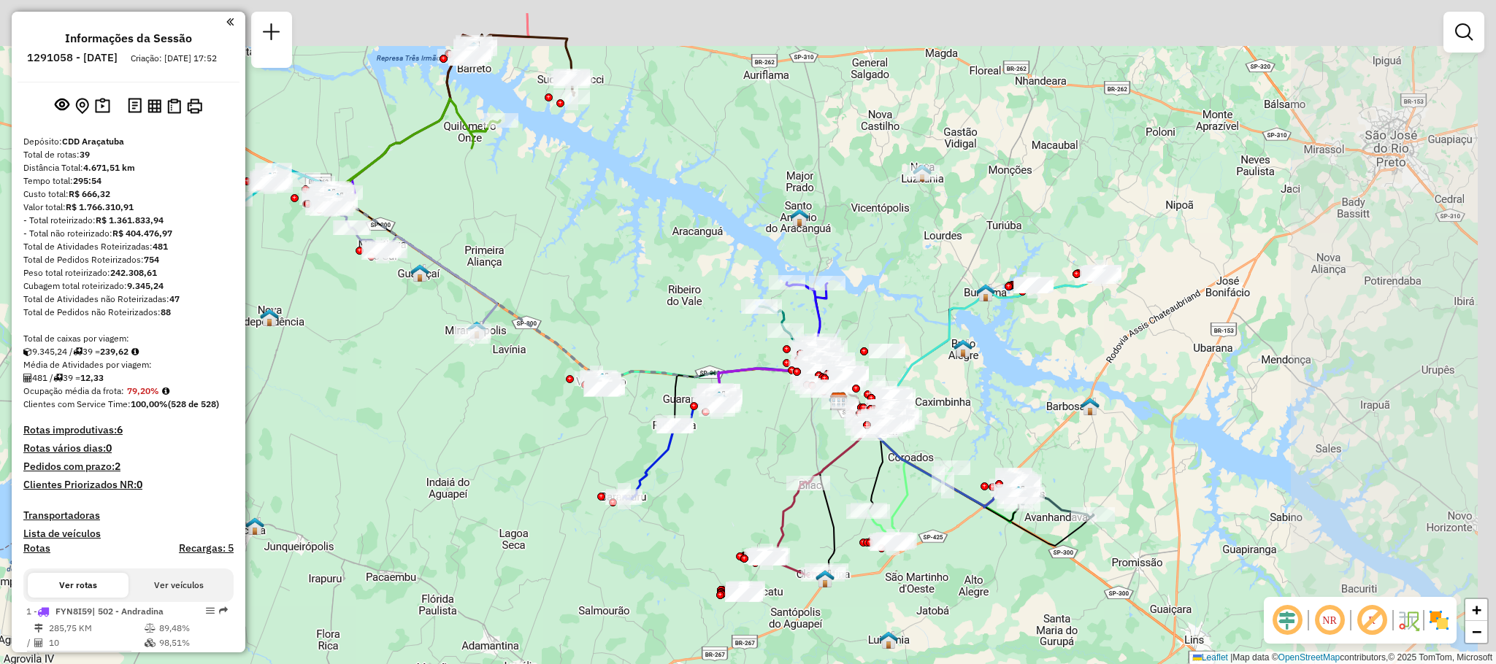
drag, startPoint x: 977, startPoint y: 351, endPoint x: 743, endPoint y: 432, distance: 247.3
click at [743, 432] on div "Janela de atendimento Grade de atendimento Capacidade Transportadoras Veículos …" at bounding box center [748, 332] width 1496 height 664
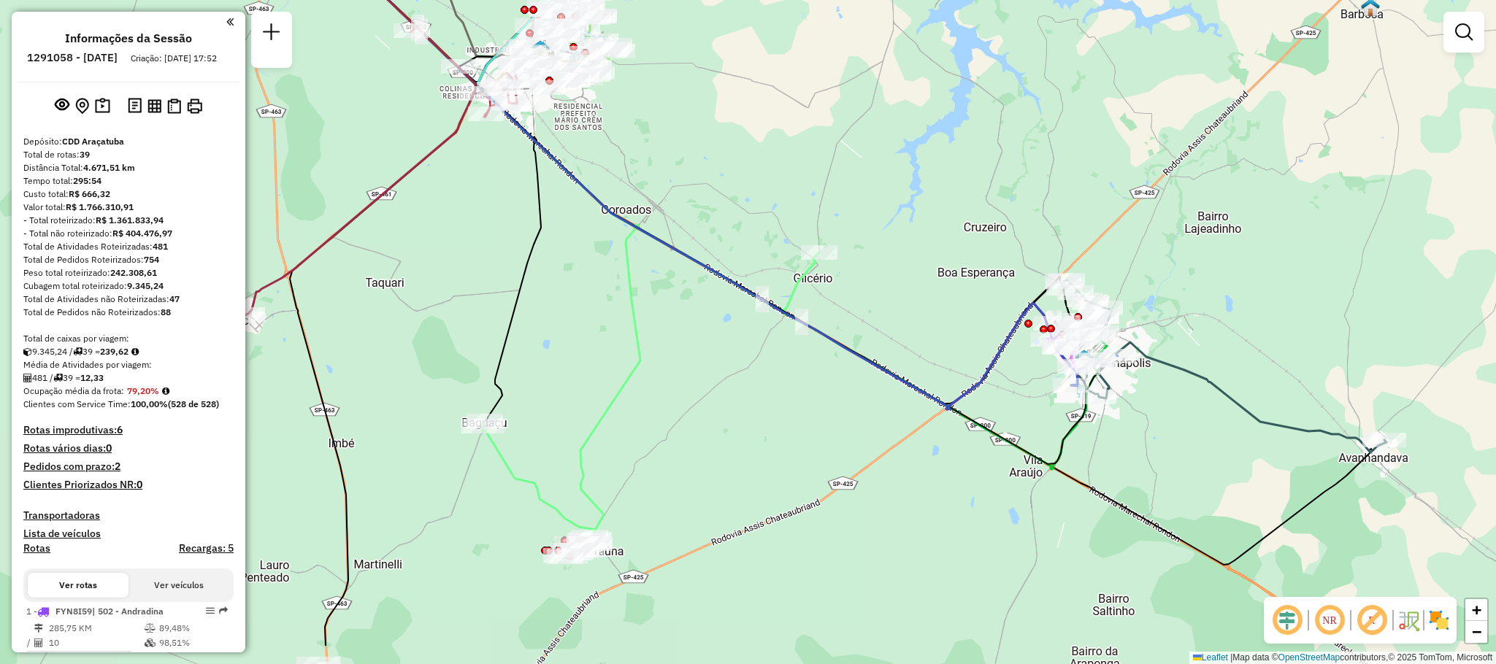
drag, startPoint x: 656, startPoint y: 372, endPoint x: 918, endPoint y: 296, distance: 272.9
click at [918, 296] on div "Janela de atendimento Grade de atendimento Capacidade Transportadoras Veículos …" at bounding box center [748, 332] width 1496 height 664
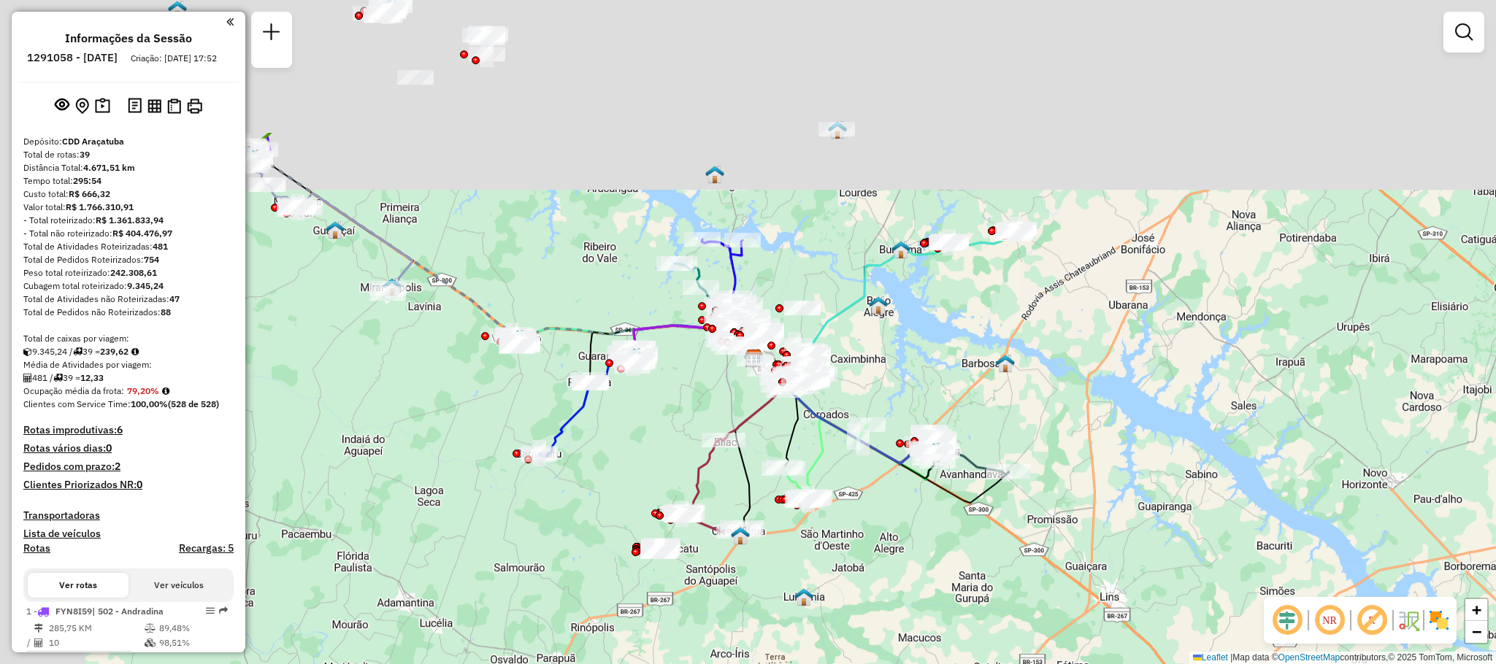
drag, startPoint x: 796, startPoint y: 156, endPoint x: 897, endPoint y: 364, distance: 231.9
click at [897, 364] on div "Janela de atendimento Grade de atendimento Capacidade Transportadoras Veículos …" at bounding box center [748, 332] width 1496 height 664
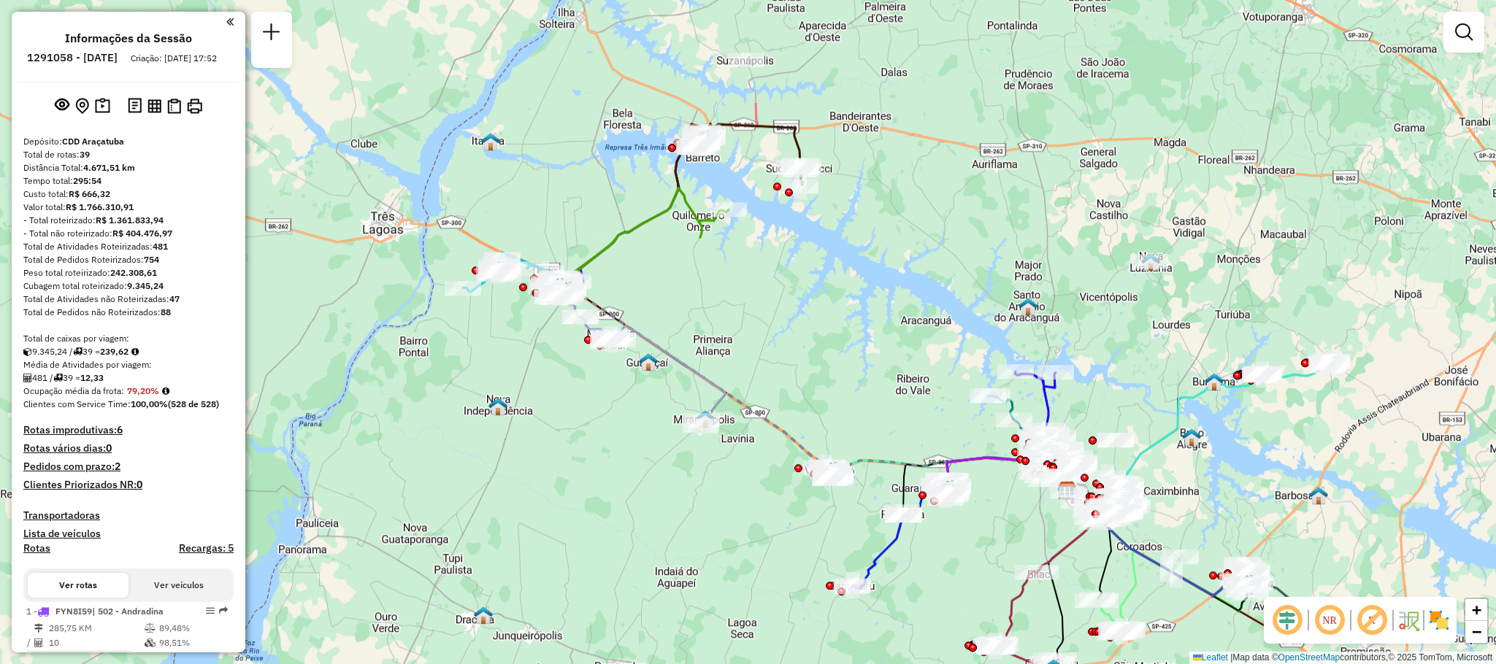
drag, startPoint x: 517, startPoint y: 197, endPoint x: 866, endPoint y: 367, distance: 388.0
click at [866, 367] on div "Janela de atendimento Grade de atendimento Capacidade Transportadoras Veículos …" at bounding box center [748, 332] width 1496 height 664
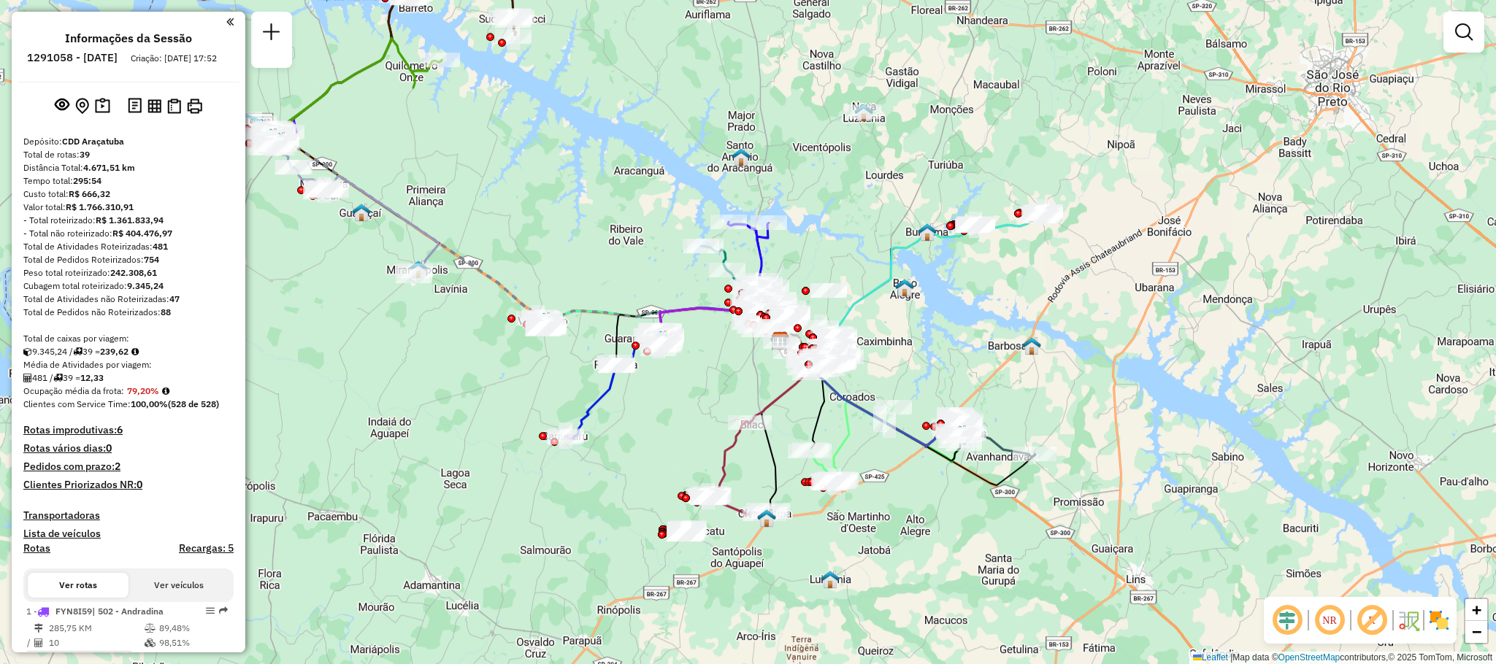
drag, startPoint x: 892, startPoint y: 380, endPoint x: 610, endPoint y: 228, distance: 320.2
click at [610, 228] on div "Janela de atendimento Grade de atendimento Capacidade Transportadoras Veículos …" at bounding box center [748, 332] width 1496 height 664
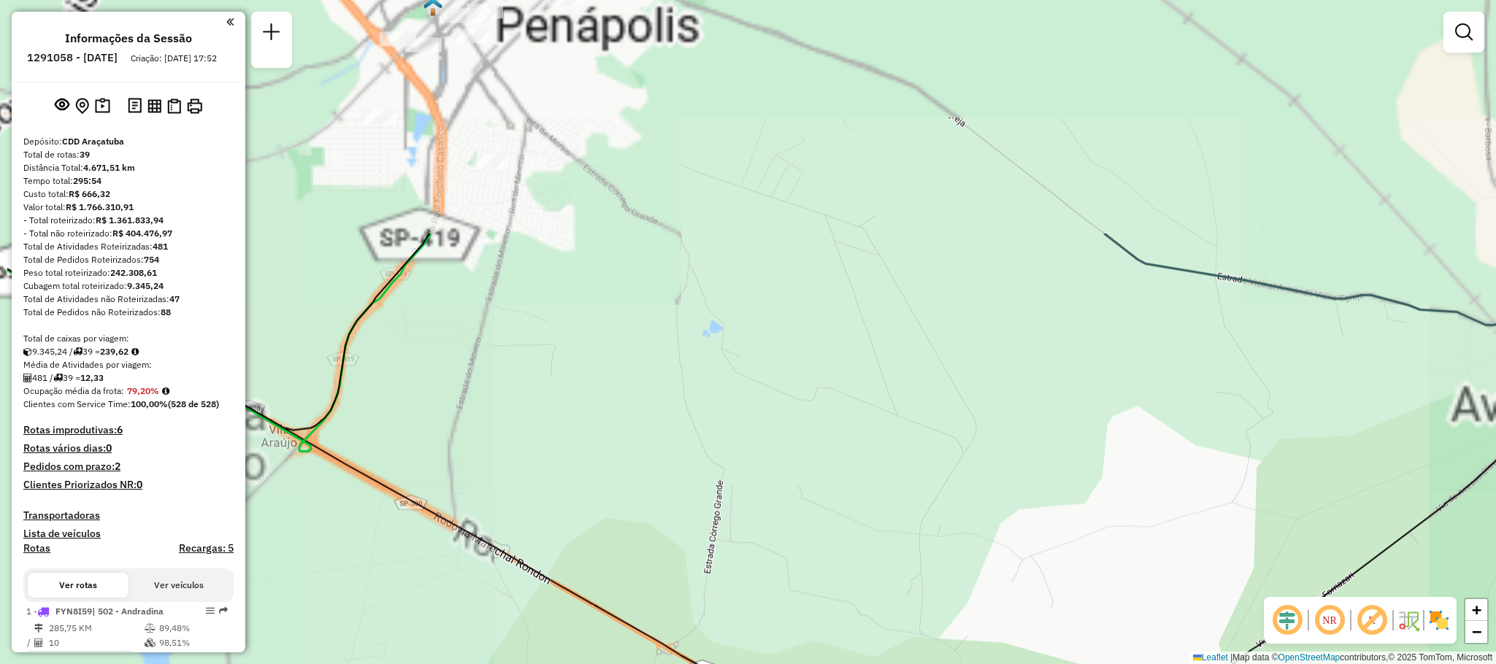
drag, startPoint x: 798, startPoint y: 255, endPoint x: 993, endPoint y: 644, distance: 435.3
click at [993, 644] on div "Janela de atendimento Grade de atendimento Capacidade Transportadoras Veículos …" at bounding box center [748, 332] width 1496 height 664
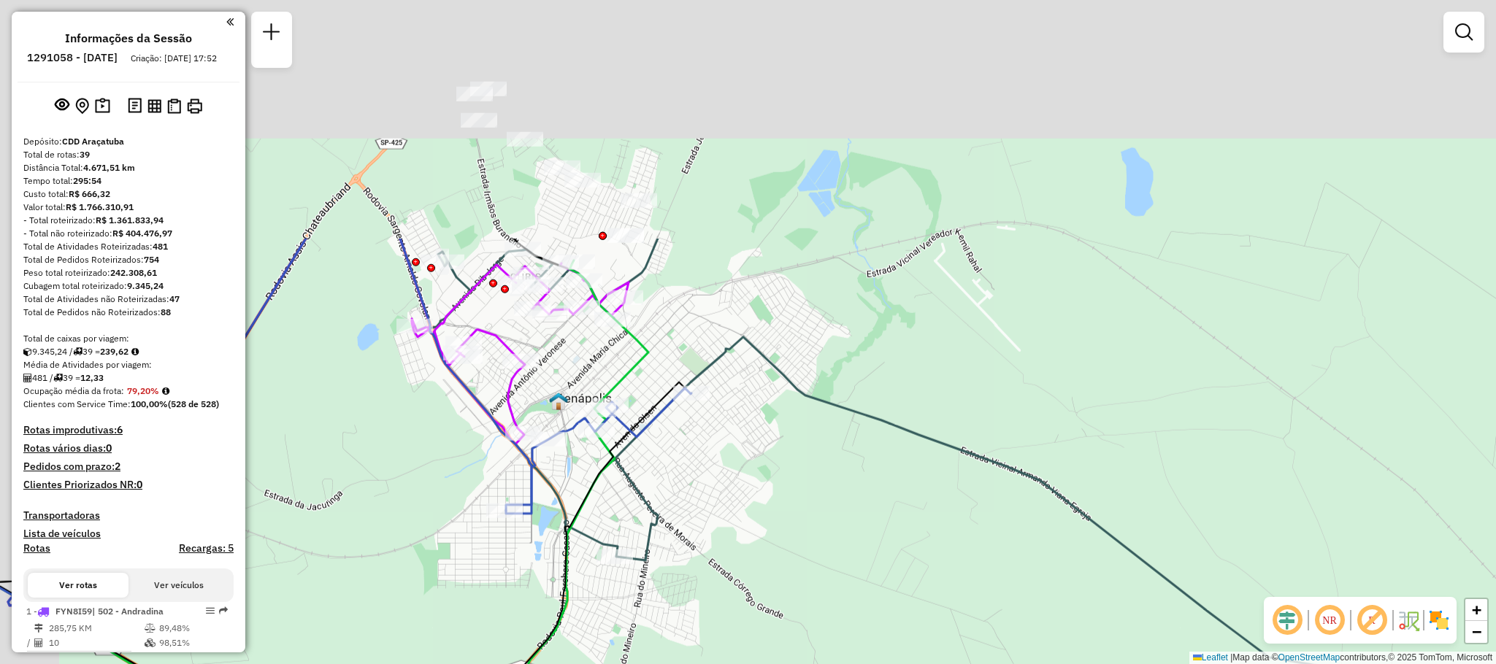
drag, startPoint x: 831, startPoint y: 441, endPoint x: 813, endPoint y: 543, distance: 103.7
click at [881, 574] on div "Janela de atendimento Grade de atendimento Capacidade Transportadoras Veículos …" at bounding box center [748, 332] width 1496 height 664
